Goal: Check status: Check status

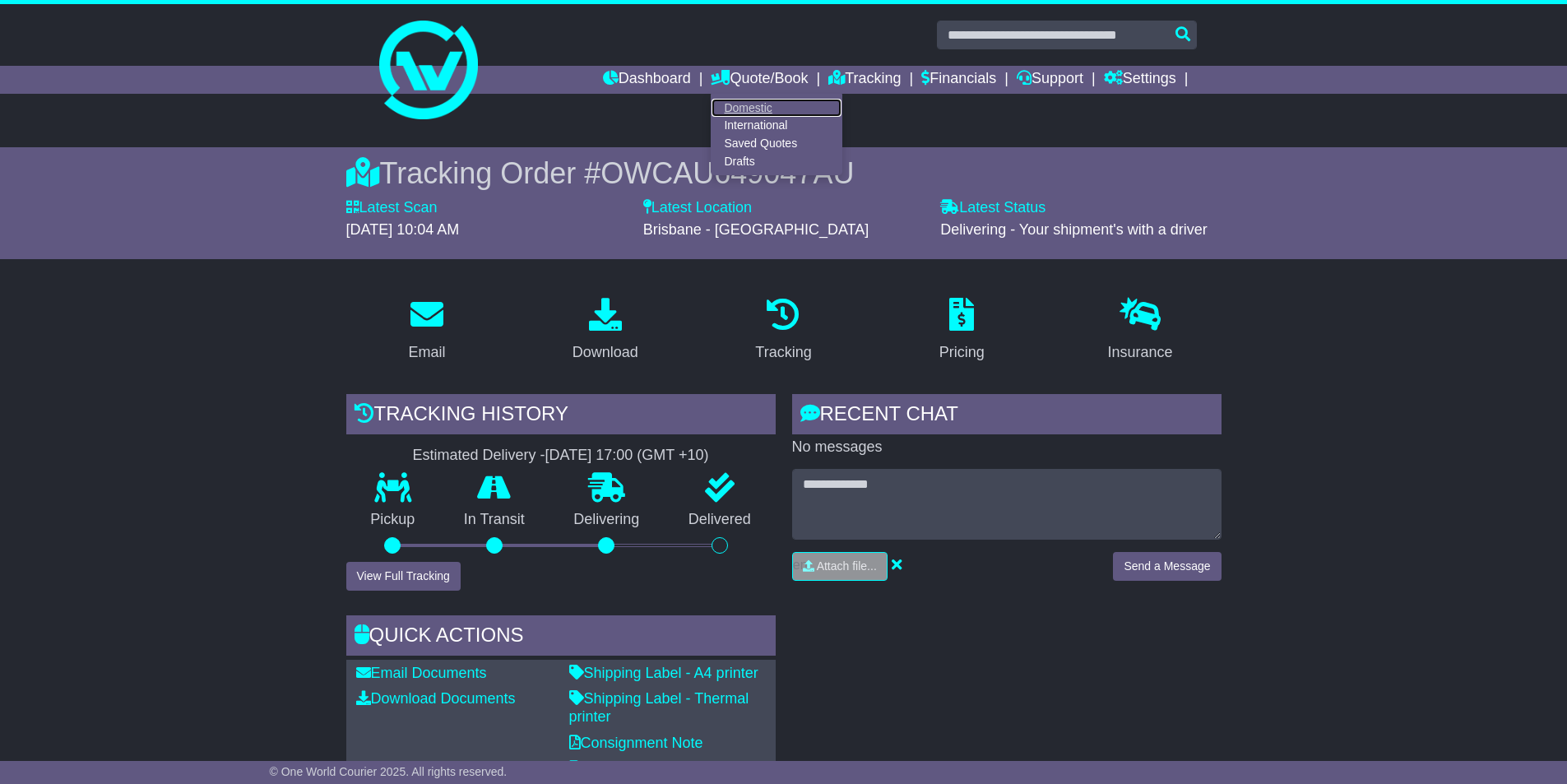
click at [757, 100] on link "Domestic" at bounding box center [776, 107] width 130 height 18
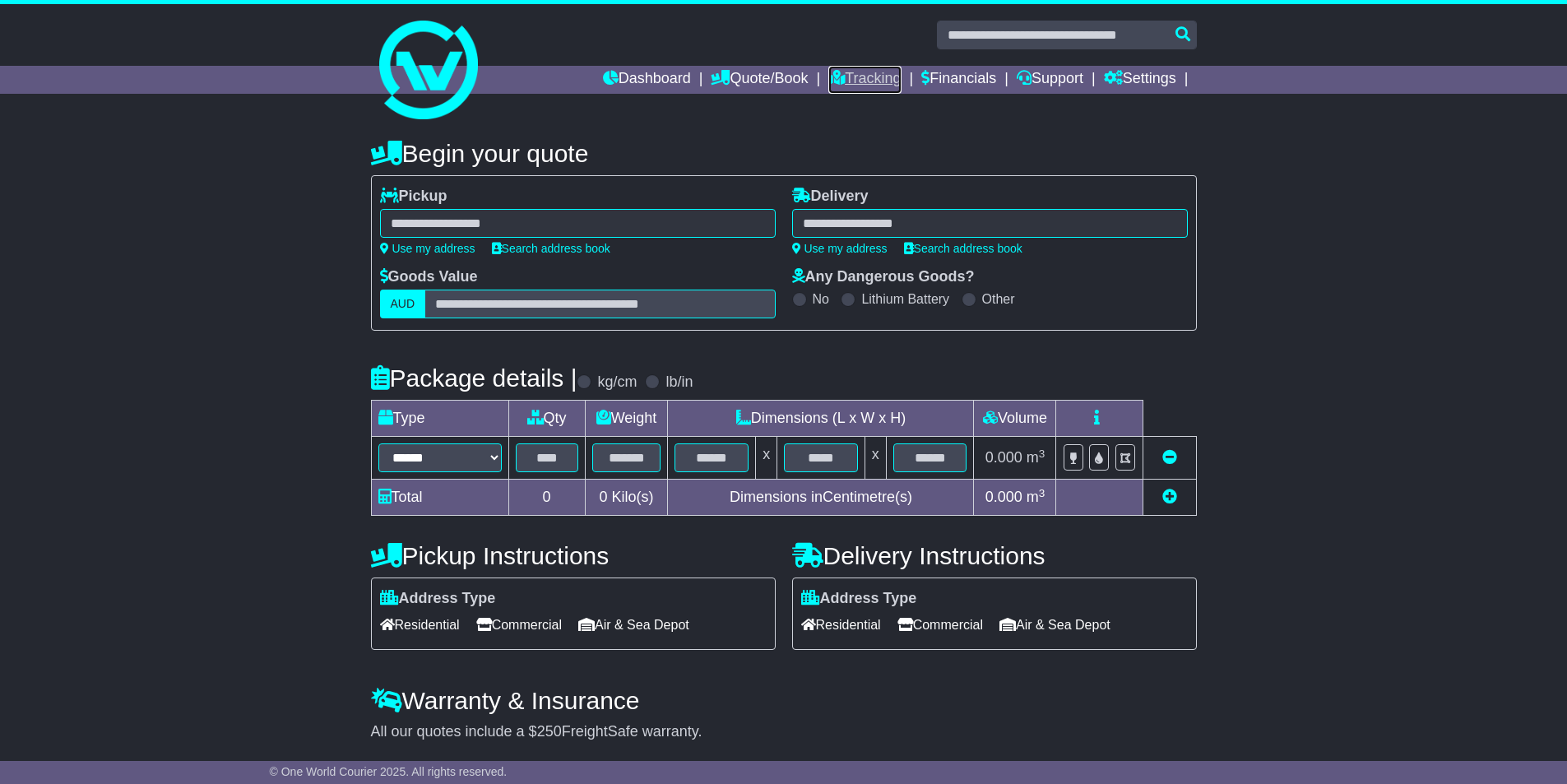
click at [871, 85] on link "Tracking" at bounding box center [864, 80] width 72 height 28
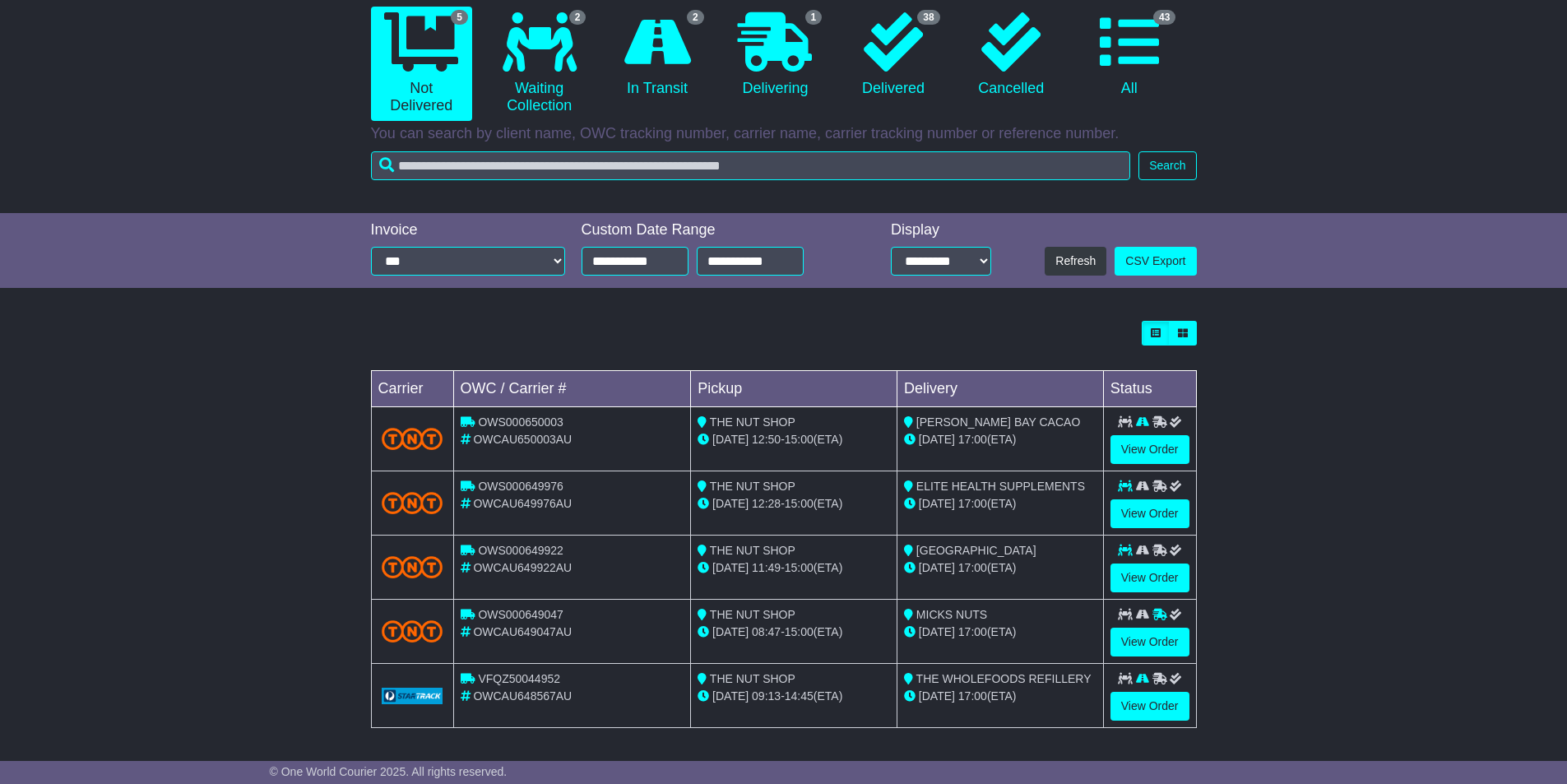
scroll to position [167, 0]
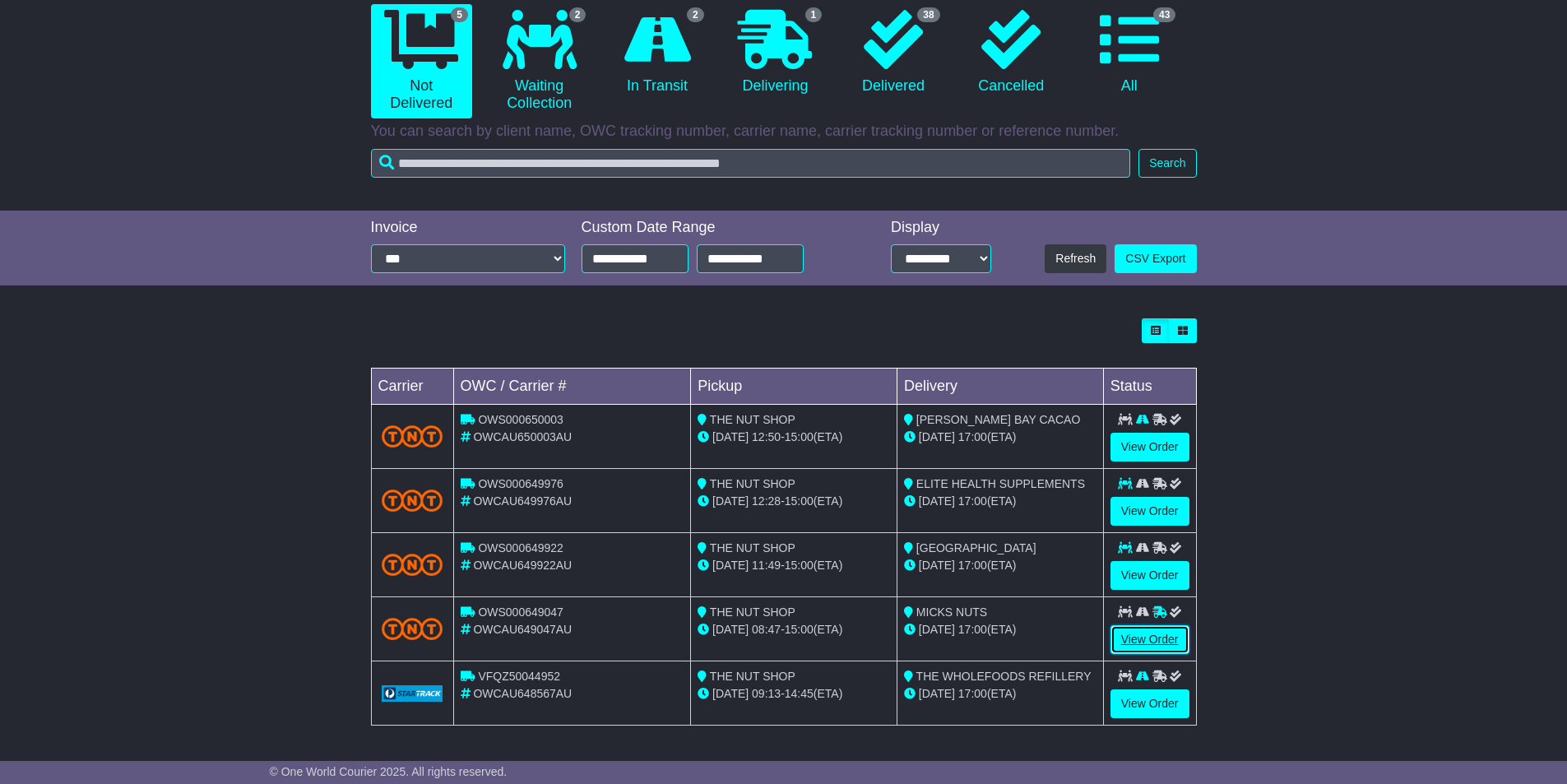
click at [1144, 630] on link "View Order" at bounding box center [1150, 639] width 79 height 29
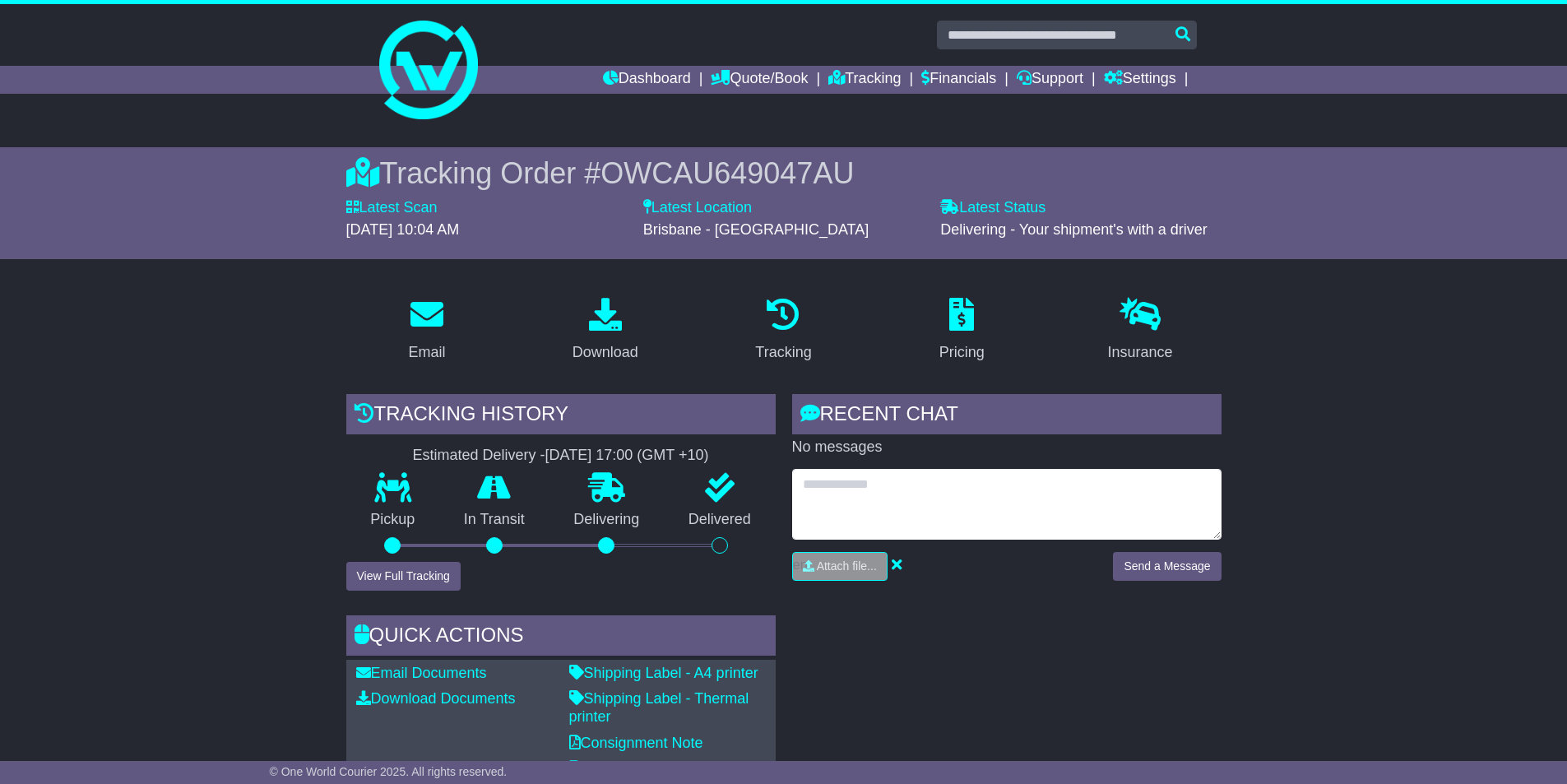
click at [915, 501] on textarea at bounding box center [1007, 503] width 429 height 70
type textarea "*"
type textarea "***"
